Goal: Check status: Check status

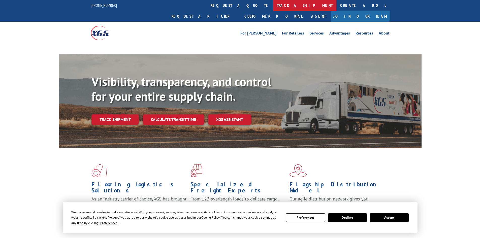
click at [273, 8] on link "track a shipment" at bounding box center [304, 5] width 63 height 11
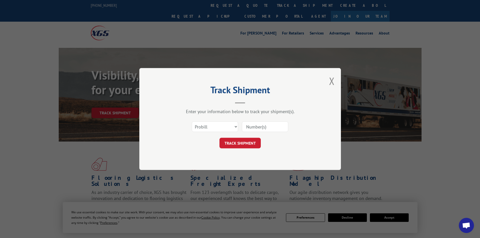
click at [220, 129] on select "Select category... Probill BOL PO" at bounding box center [215, 127] width 46 height 11
select select "bol"
click at [192, 122] on select "Select category... Probill BOL PO" at bounding box center [215, 127] width 46 height 11
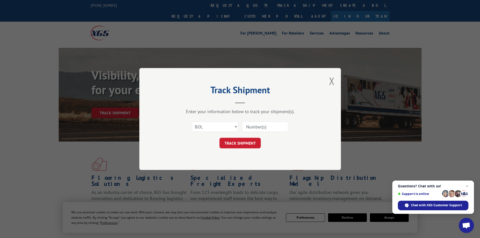
click at [247, 124] on input at bounding box center [265, 127] width 46 height 11
paste input "5195015"
type input "5195015"
click at [240, 144] on button "TRACK SHIPMENT" at bounding box center [240, 143] width 41 height 11
